Goal: Task Accomplishment & Management: Manage account settings

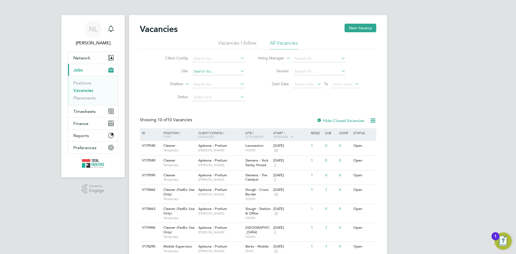
click at [198, 71] on input at bounding box center [218, 72] width 53 height 8
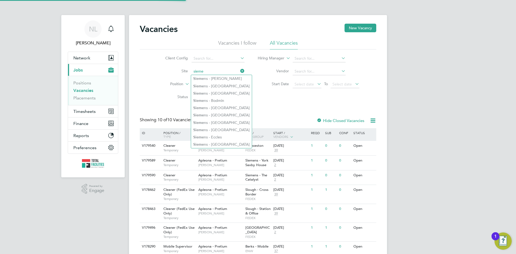
type input "sieme"
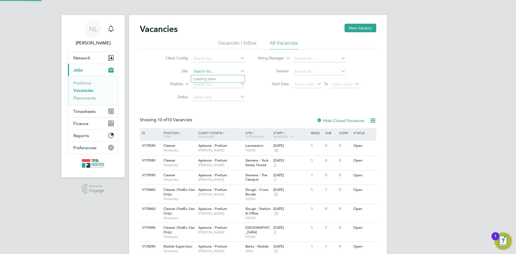
click at [206, 70] on input at bounding box center [218, 72] width 53 height 8
click at [201, 73] on input at bounding box center [218, 72] width 53 height 8
type input "siemens bir"
click at [200, 72] on input at bounding box center [218, 72] width 53 height 8
type input "siemens bi"
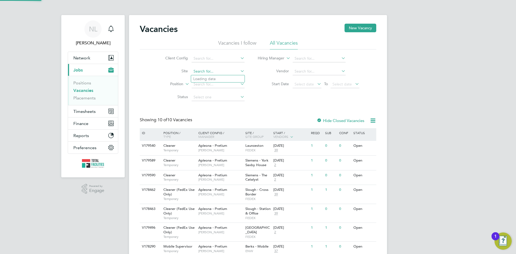
click at [210, 73] on input at bounding box center [218, 72] width 53 height 8
click at [211, 81] on li "Siemens B iggleswade" at bounding box center [217, 78] width 53 height 7
type input "Siemens Biggleswade"
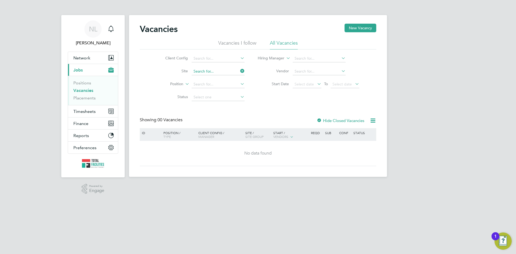
click at [223, 72] on input at bounding box center [218, 72] width 53 height 8
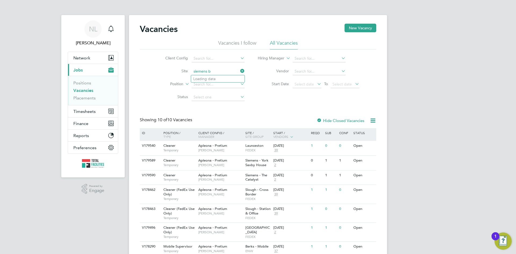
click at [221, 74] on input "siemens b" at bounding box center [218, 72] width 53 height 8
click at [221, 74] on input "siemens bi" at bounding box center [218, 72] width 53 height 8
click at [216, 83] on li "Siemens Bi rmingham" at bounding box center [217, 86] width 53 height 7
type input "Siemens Birmingham"
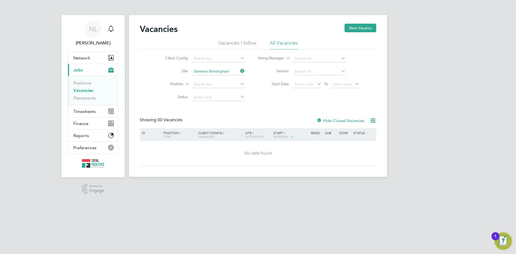
click at [230, 41] on li "Vacancies I follow" at bounding box center [237, 45] width 38 height 10
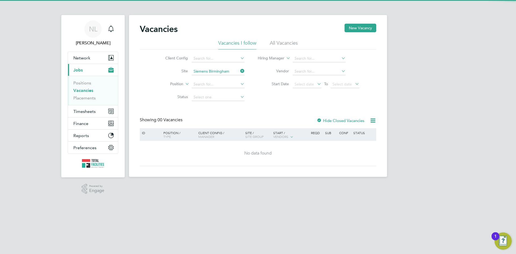
click at [303, 43] on ul "Vacancies I follow All Vacancies" at bounding box center [258, 45] width 236 height 10
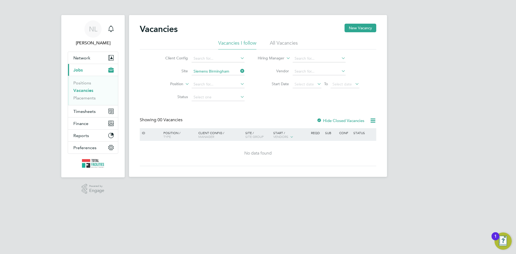
click at [273, 43] on li "All Vacancies" at bounding box center [284, 45] width 28 height 10
click at [319, 121] on div at bounding box center [319, 120] width 5 height 5
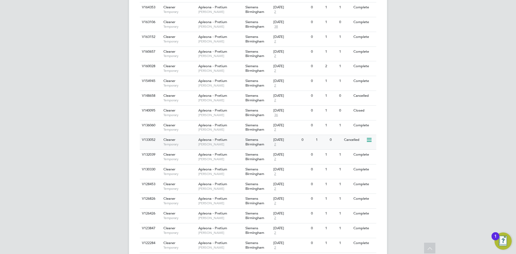
scroll to position [318, 0]
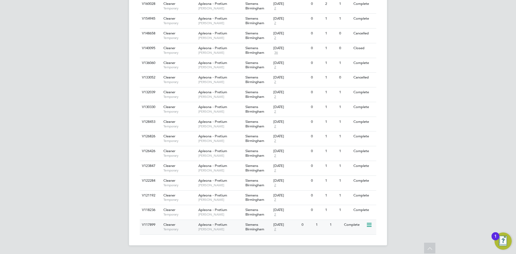
click at [254, 226] on span "Siemens Birmingham" at bounding box center [254, 226] width 19 height 9
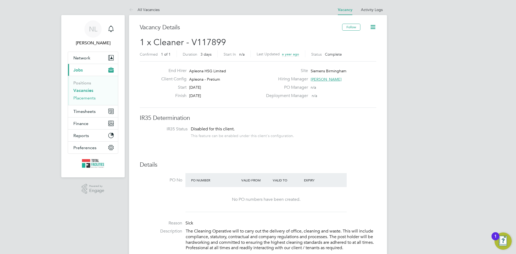
click at [82, 96] on link "Placements" at bounding box center [84, 97] width 22 height 5
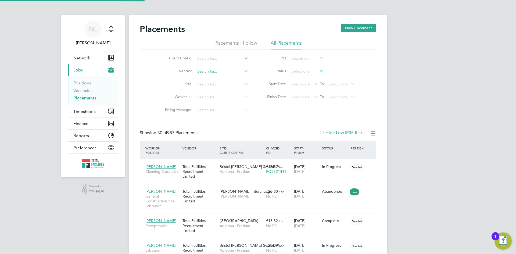
scroll to position [16, 47]
click at [208, 84] on input at bounding box center [221, 85] width 53 height 8
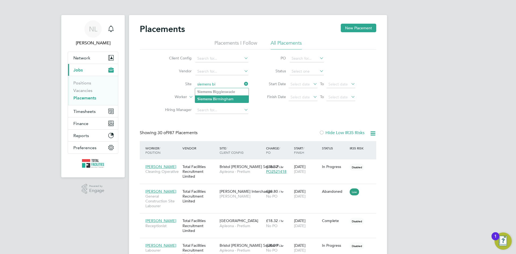
click at [221, 98] on li "Siemens Bi rmingham" at bounding box center [221, 98] width 53 height 7
type input "Siemens Birmingham"
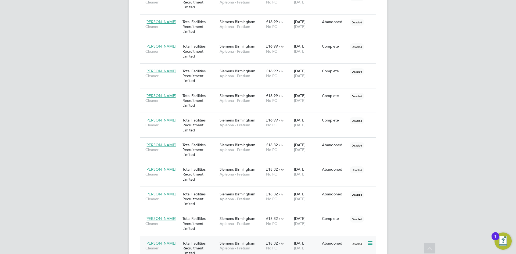
scroll to position [436, 0]
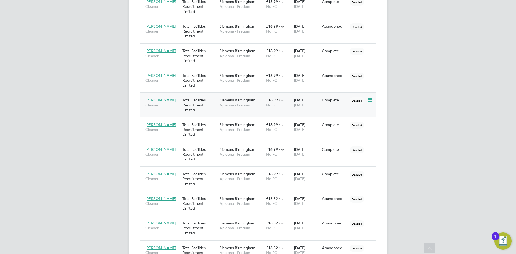
click at [159, 102] on span "[PERSON_NAME]" at bounding box center [160, 100] width 31 height 5
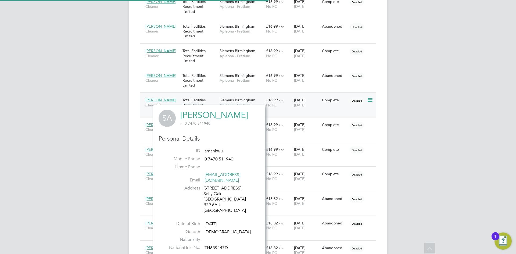
scroll to position [147, 112]
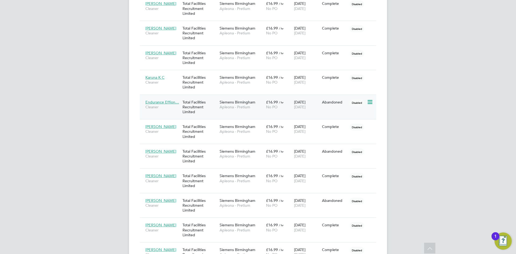
scroll to position [301, 0]
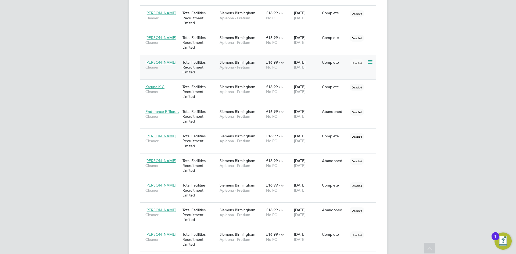
click at [159, 63] on span "[PERSON_NAME]" at bounding box center [160, 62] width 31 height 5
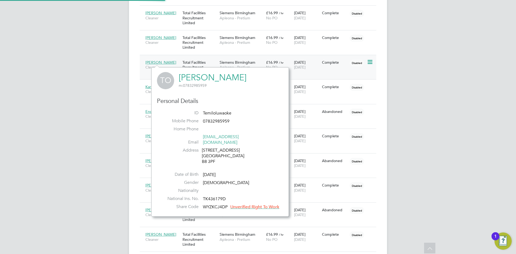
scroll to position [144, 137]
click at [120, 132] on div "NL [PERSON_NAME] Notifications Applications: Network Team Members Businesses Si…" at bounding box center [258, 111] width 516 height 824
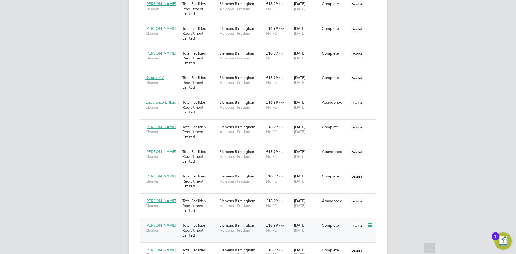
scroll to position [382, 0]
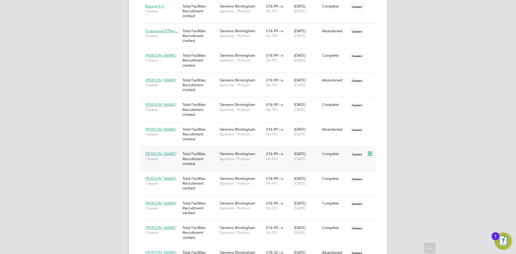
click at [166, 155] on span "[PERSON_NAME]" at bounding box center [160, 153] width 31 height 5
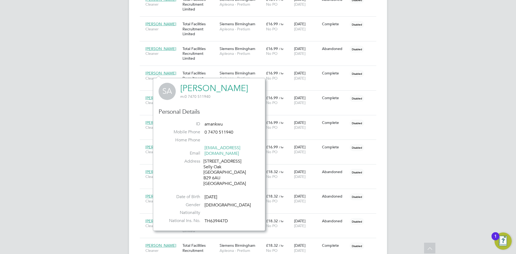
scroll to position [355, 0]
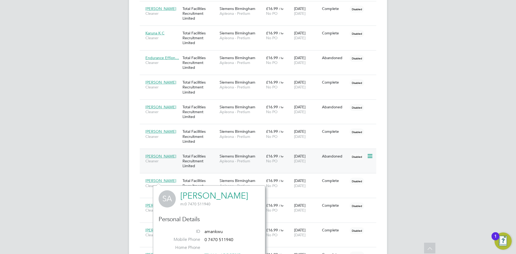
click at [156, 157] on span "[PERSON_NAME]" at bounding box center [160, 156] width 31 height 5
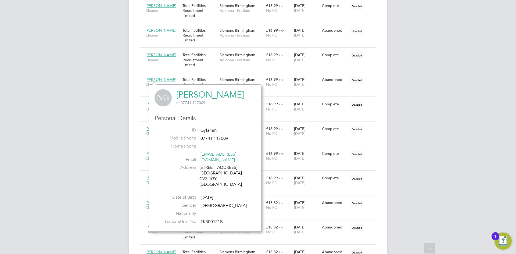
scroll to position [409, 0]
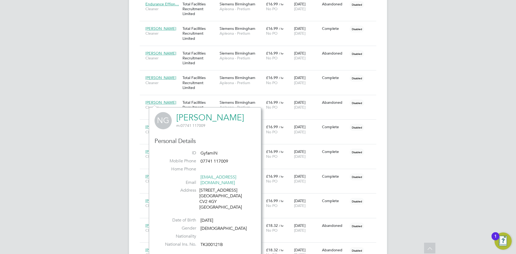
drag, startPoint x: 111, startPoint y: 171, endPoint x: 109, endPoint y: 166, distance: 5.8
click at [111, 171] on div "NL [PERSON_NAME] Notifications Applications: Network Team Members Businesses Si…" at bounding box center [258, 3] width 516 height 824
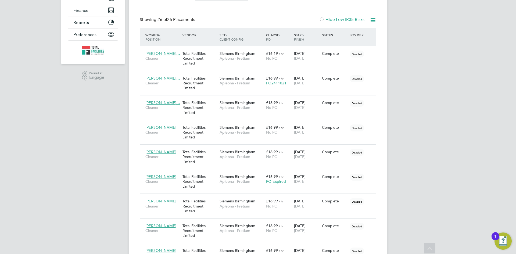
scroll to position [0, 0]
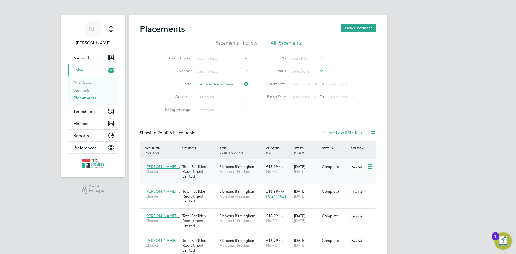
click at [172, 167] on span "[PERSON_NAME]…" at bounding box center [162, 166] width 35 height 5
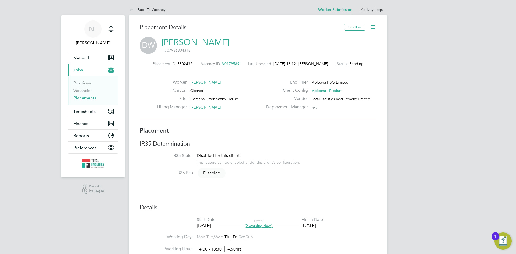
click at [143, 6] on li "Back To Vacancy" at bounding box center [147, 9] width 37 height 11
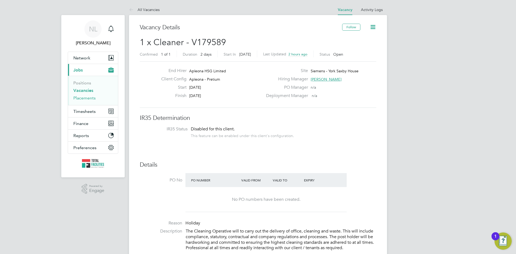
click at [85, 97] on link "Placements" at bounding box center [84, 97] width 22 height 5
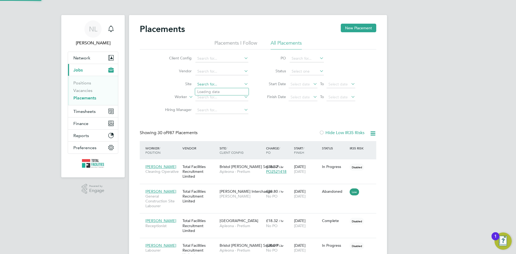
click at [209, 85] on input at bounding box center [221, 85] width 53 height 8
click at [211, 89] on b "Siemens" at bounding box center [204, 91] width 15 height 5
type input "Siemens Birmingham"
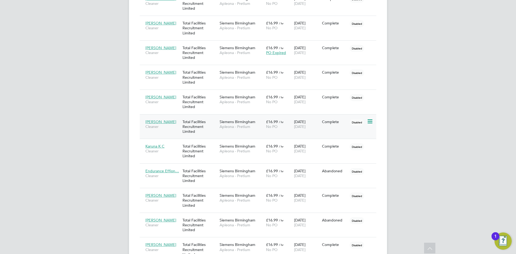
click at [160, 122] on span "[PERSON_NAME]" at bounding box center [160, 121] width 31 height 5
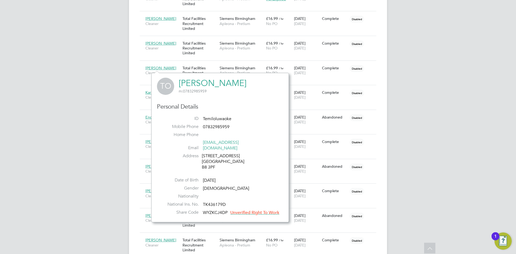
click at [69, 165] on div "NL [PERSON_NAME] Notifications Applications: Network Team Members Businesses Si…" at bounding box center [258, 116] width 516 height 824
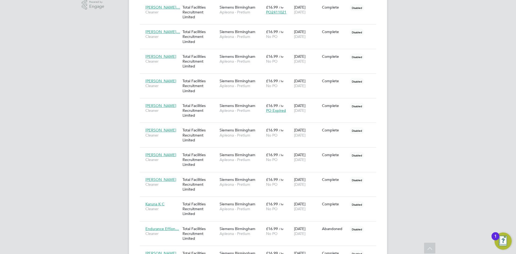
scroll to position [134, 0]
